Goal: Download file/media

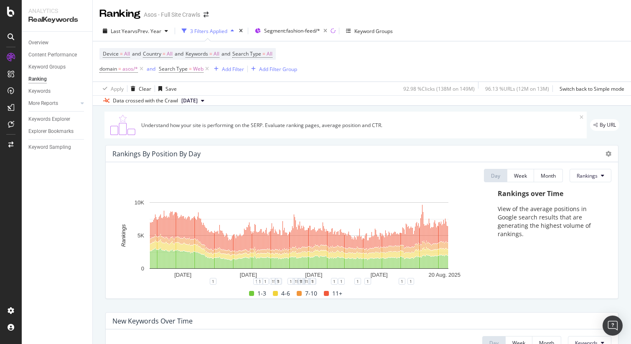
scroll to position [827, 0]
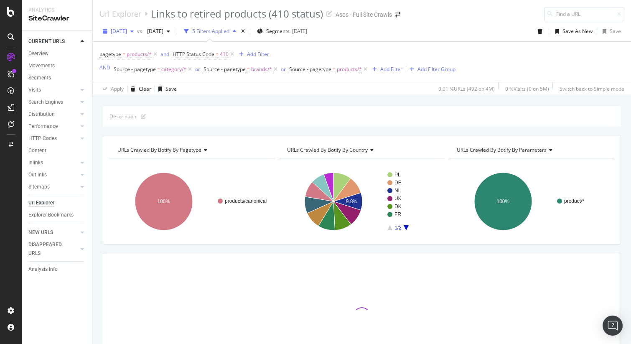
click at [127, 33] on span "[DATE]" at bounding box center [119, 31] width 16 height 7
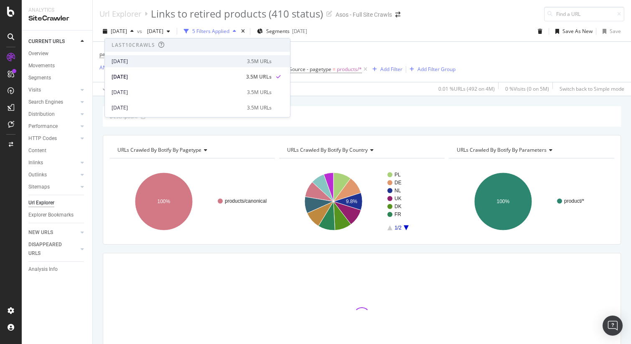
click at [135, 63] on div "2025 Aug. 26th" at bounding box center [177, 62] width 130 height 8
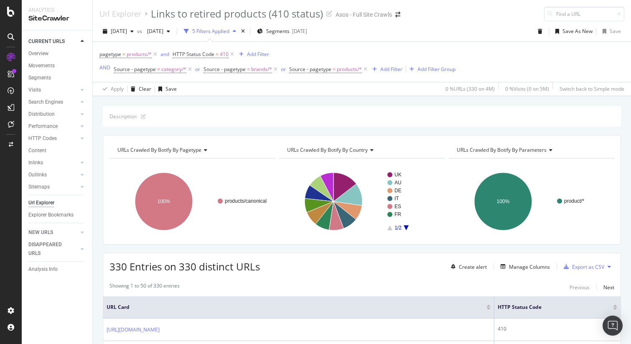
click at [590, 268] on div "Export as CSV" at bounding box center [588, 266] width 32 height 7
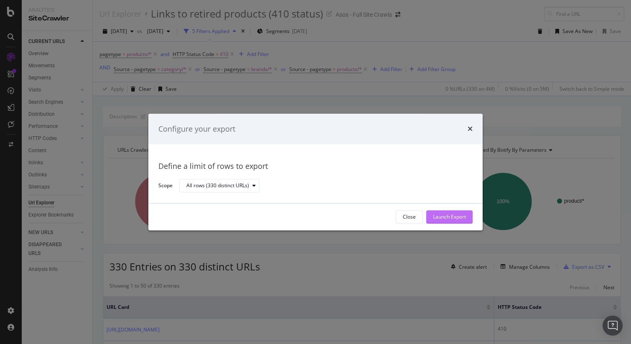
click at [450, 218] on div "Launch Export" at bounding box center [449, 217] width 33 height 7
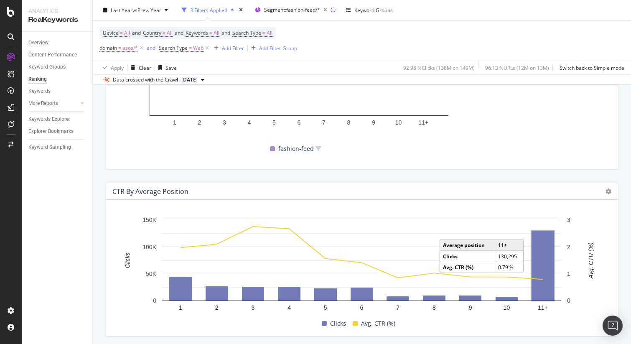
scroll to position [799, 0]
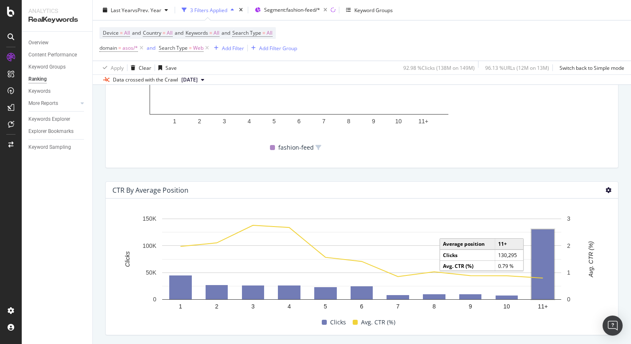
click at [610, 191] on icon at bounding box center [609, 190] width 6 height 6
click at [573, 183] on span "Table" at bounding box center [567, 182] width 63 height 8
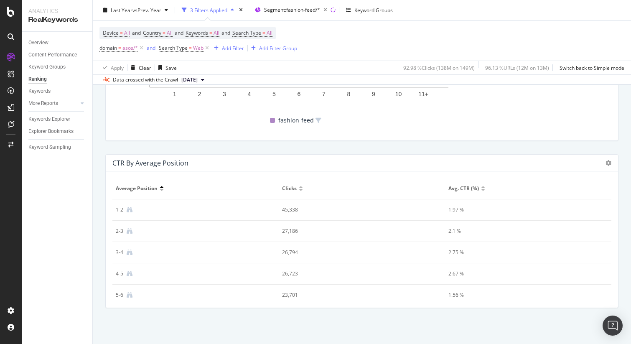
scroll to position [813, 0]
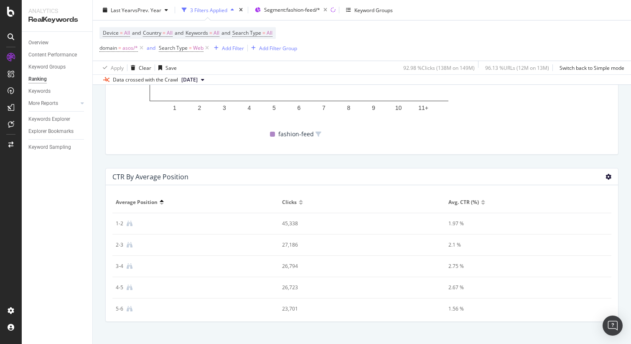
click at [608, 178] on icon at bounding box center [609, 177] width 6 height 6
click at [545, 153] on span "Chart (by Value)" at bounding box center [567, 154] width 63 height 8
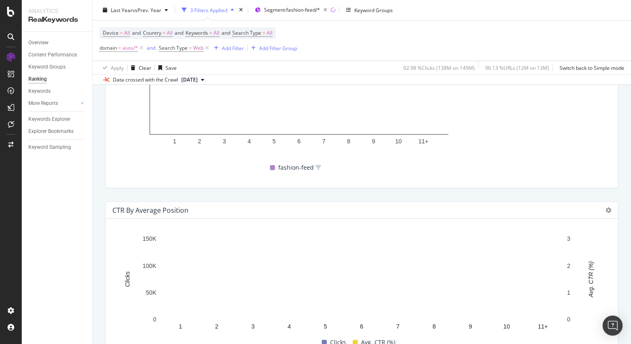
scroll to position [827, 0]
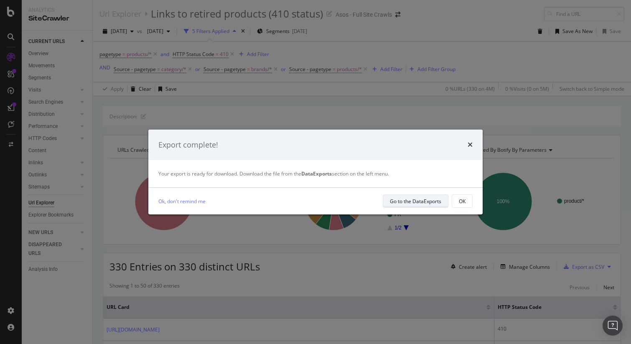
click at [437, 203] on div "Go to the DataExports" at bounding box center [415, 201] width 51 height 7
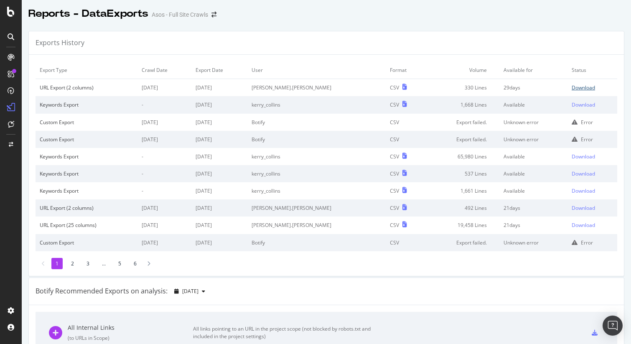
click at [575, 88] on div "Download" at bounding box center [583, 87] width 23 height 7
